Goal: Information Seeking & Learning: Learn about a topic

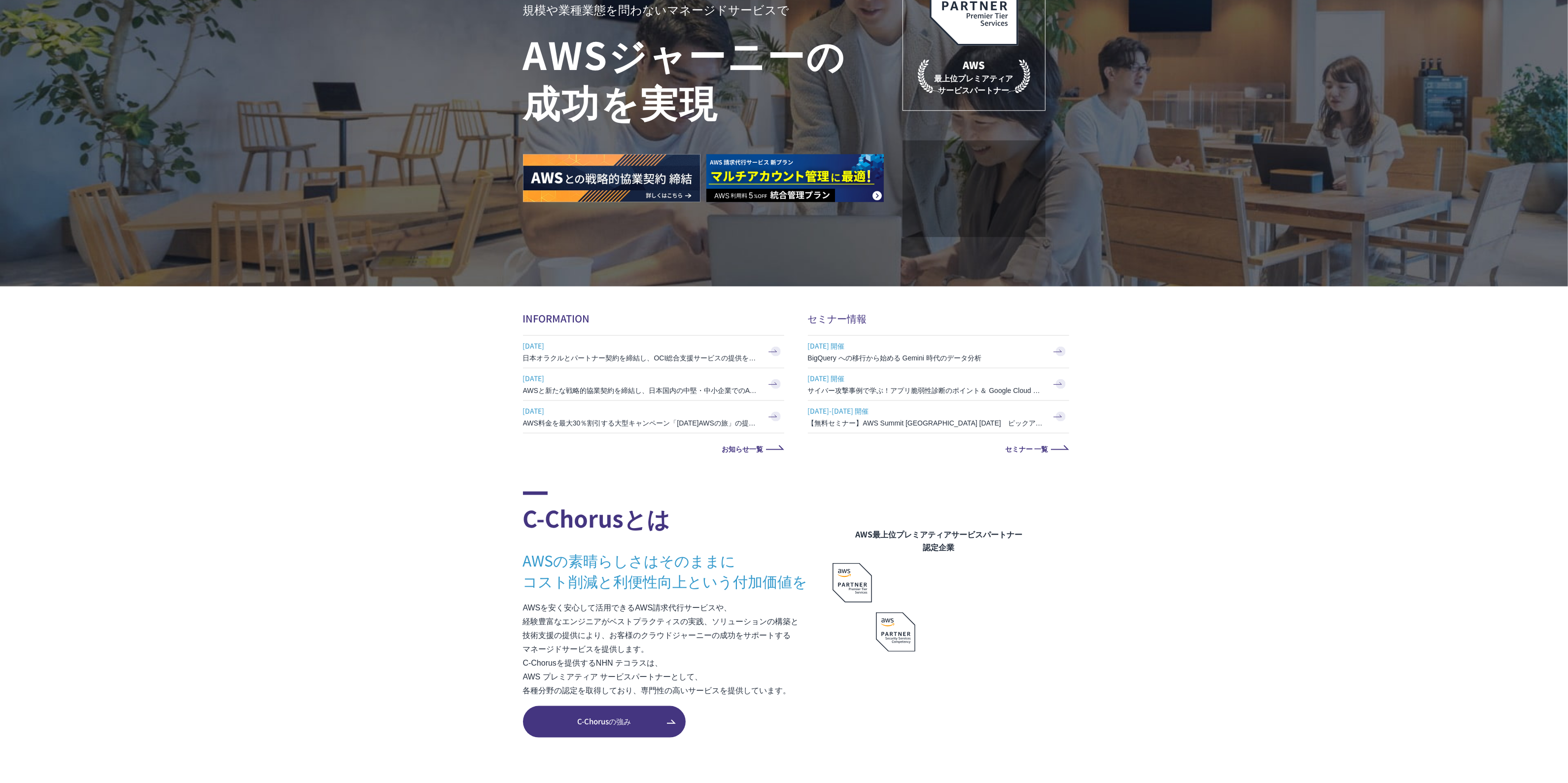
scroll to position [1713, 0]
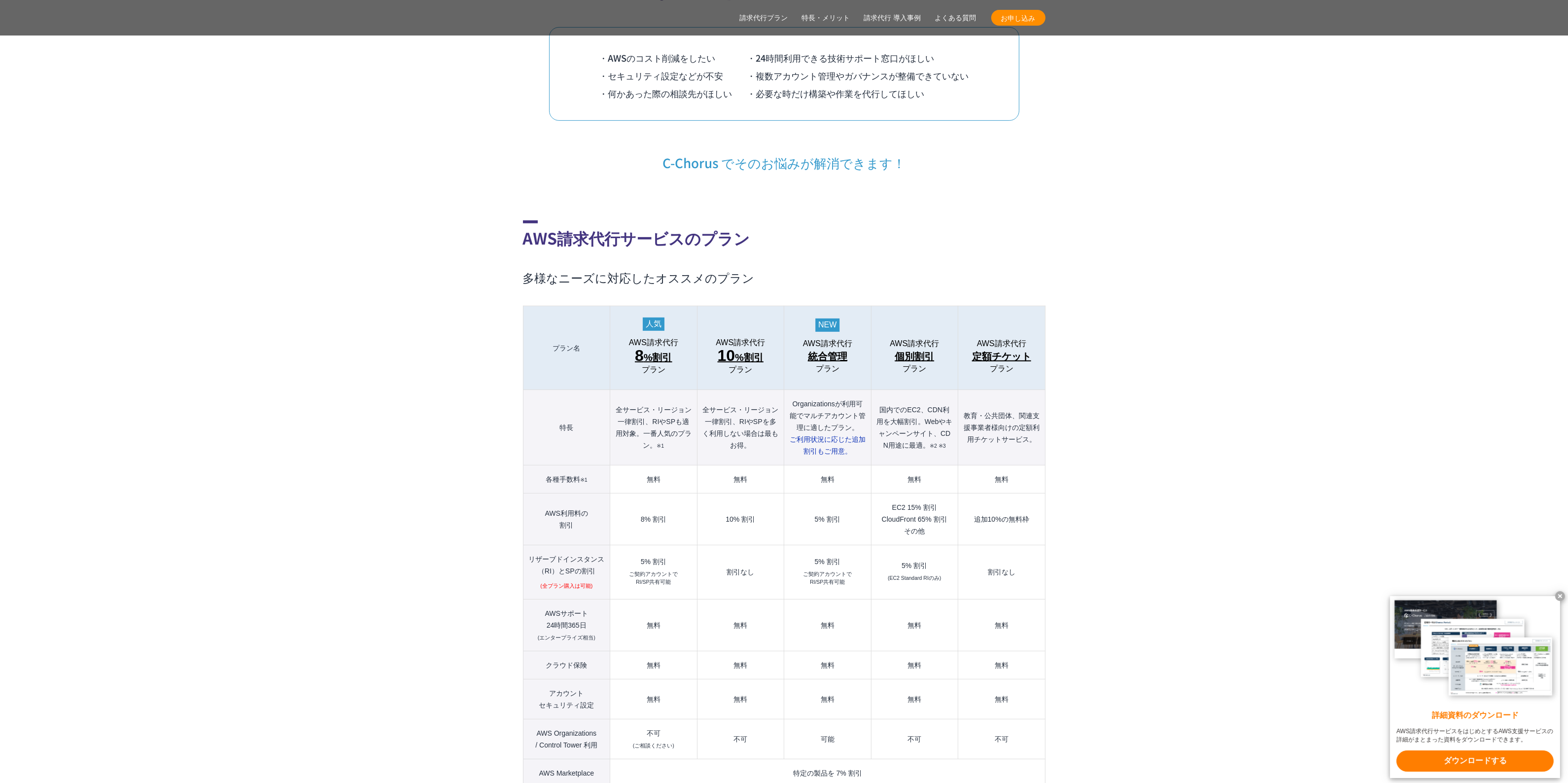
scroll to position [852, 0]
drag, startPoint x: 791, startPoint y: 382, endPoint x: 852, endPoint y: 429, distance: 77.0
click at [852, 429] on th "Organizationsが利用可能でマルチアカウント管理に適したプラン。 ご利用状況に応じた 追加割引もご用意。" at bounding box center [828, 426] width 86 height 76
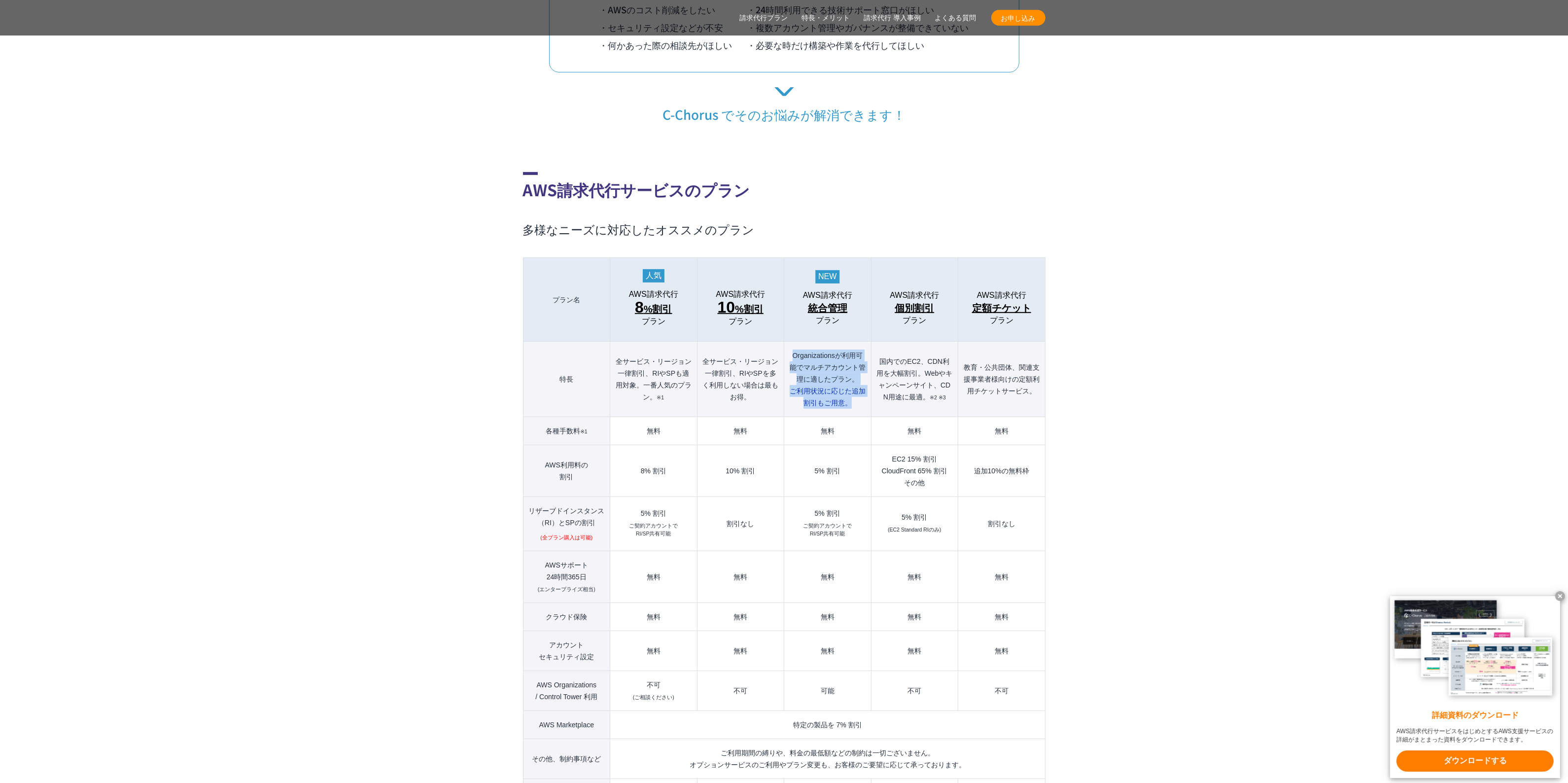
scroll to position [900, 0]
drag, startPoint x: 846, startPoint y: 450, endPoint x: 809, endPoint y: 450, distance: 37.0
click at [809, 450] on td "5% 割引" at bounding box center [828, 470] width 86 height 52
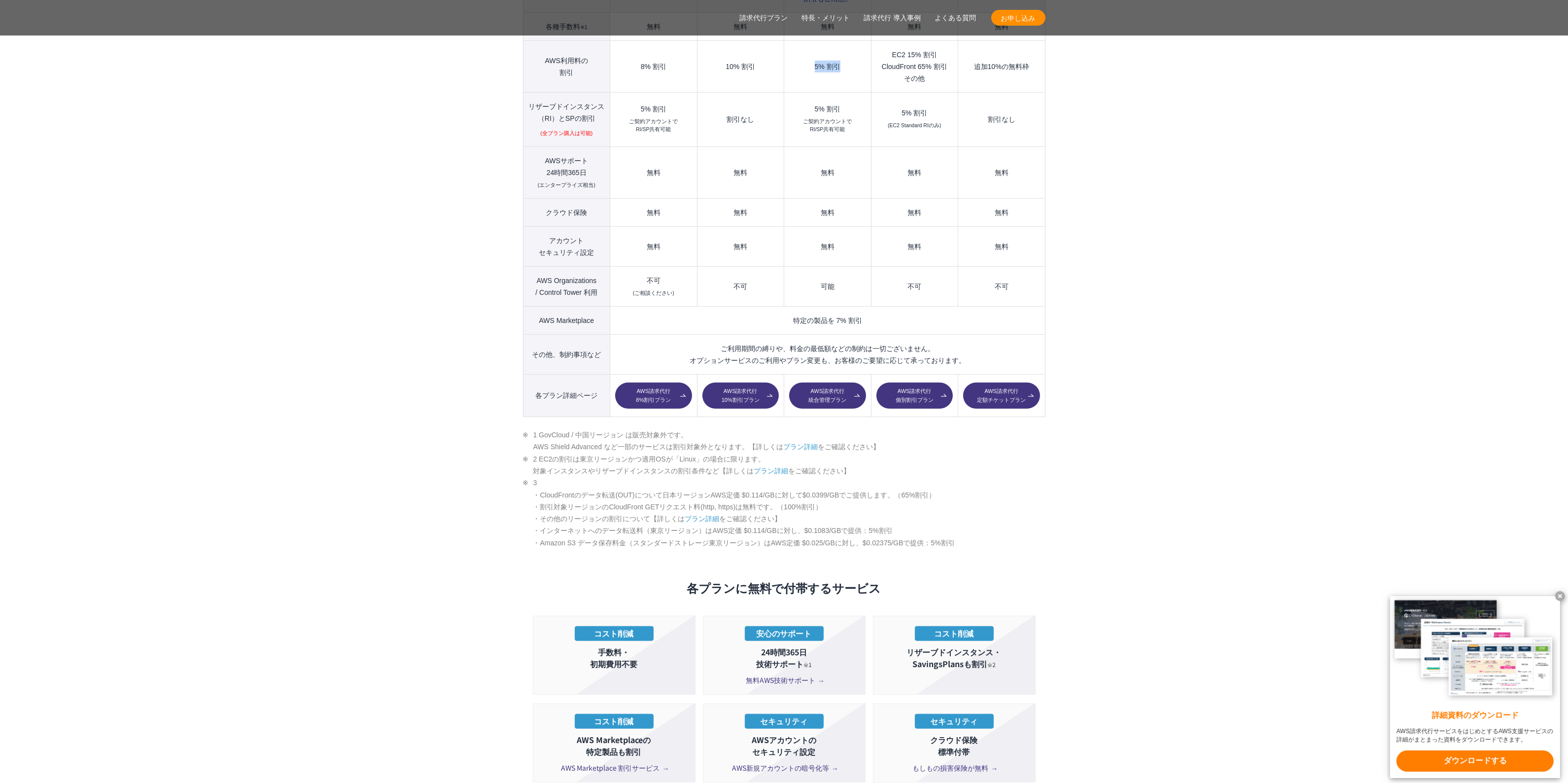
scroll to position [1311, 0]
